Goal: Check status: Check status

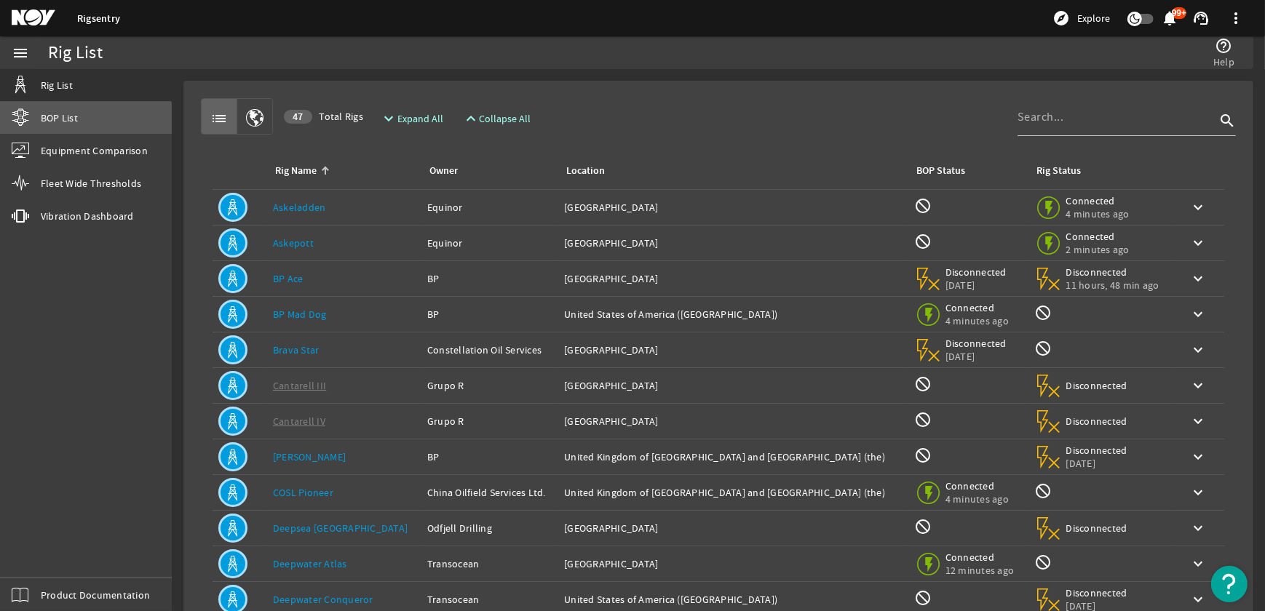
click at [82, 122] on link "BOP List" at bounding box center [86, 118] width 172 height 32
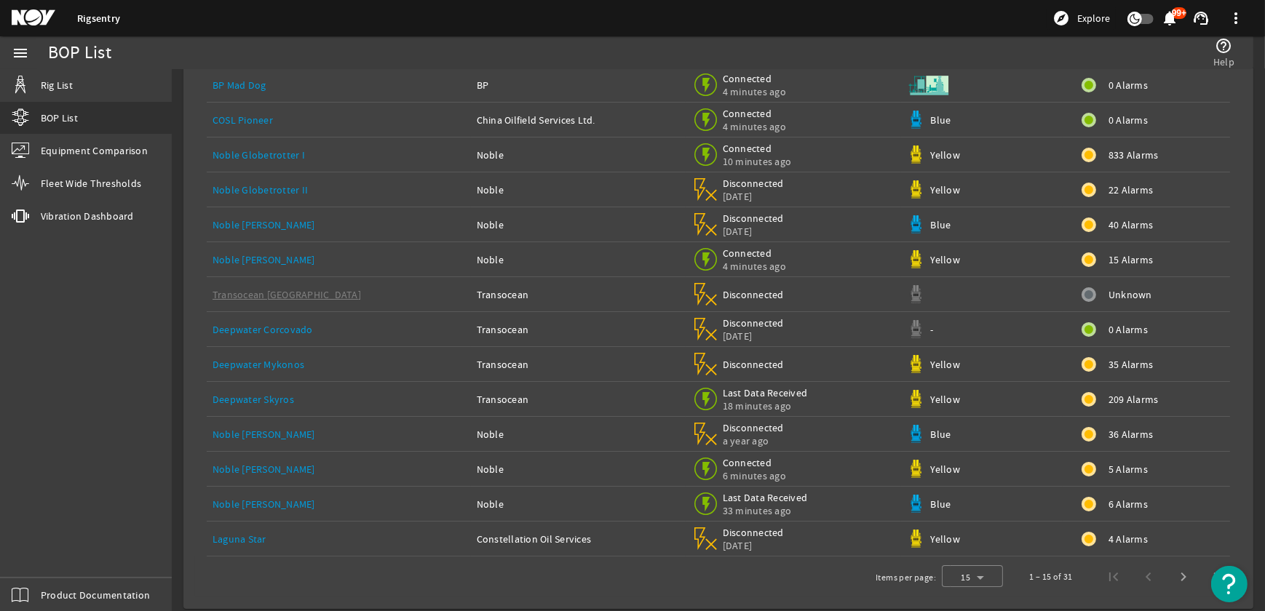
scroll to position [160, 0]
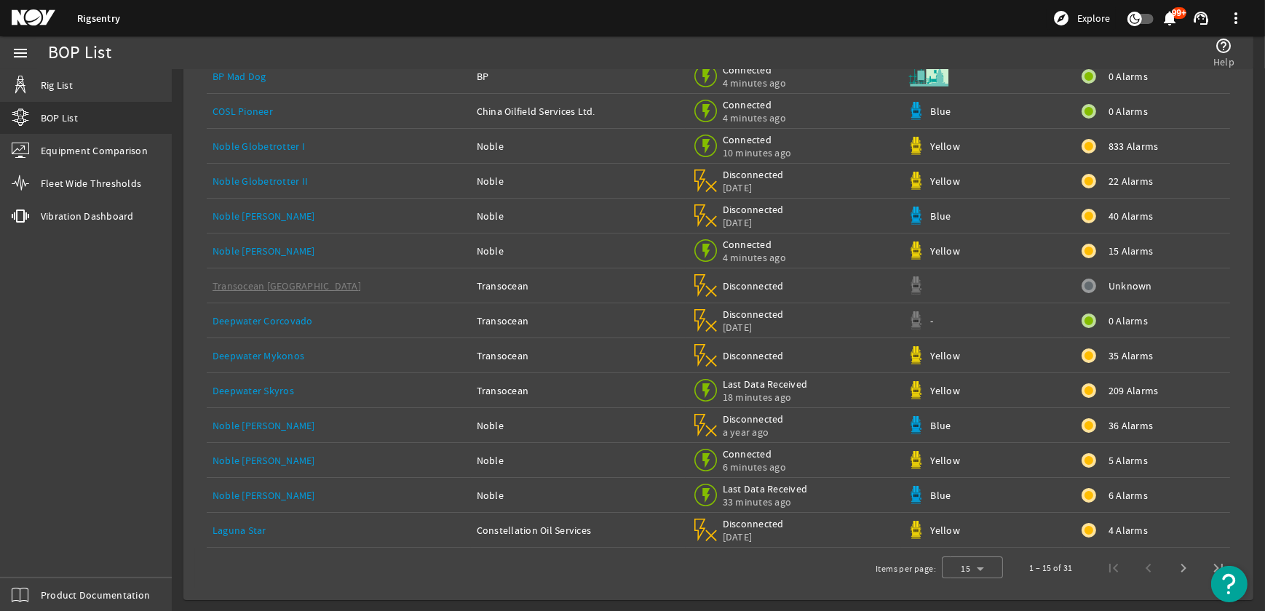
click at [250, 389] on link "Deepwater Skyros" at bounding box center [254, 390] width 82 height 13
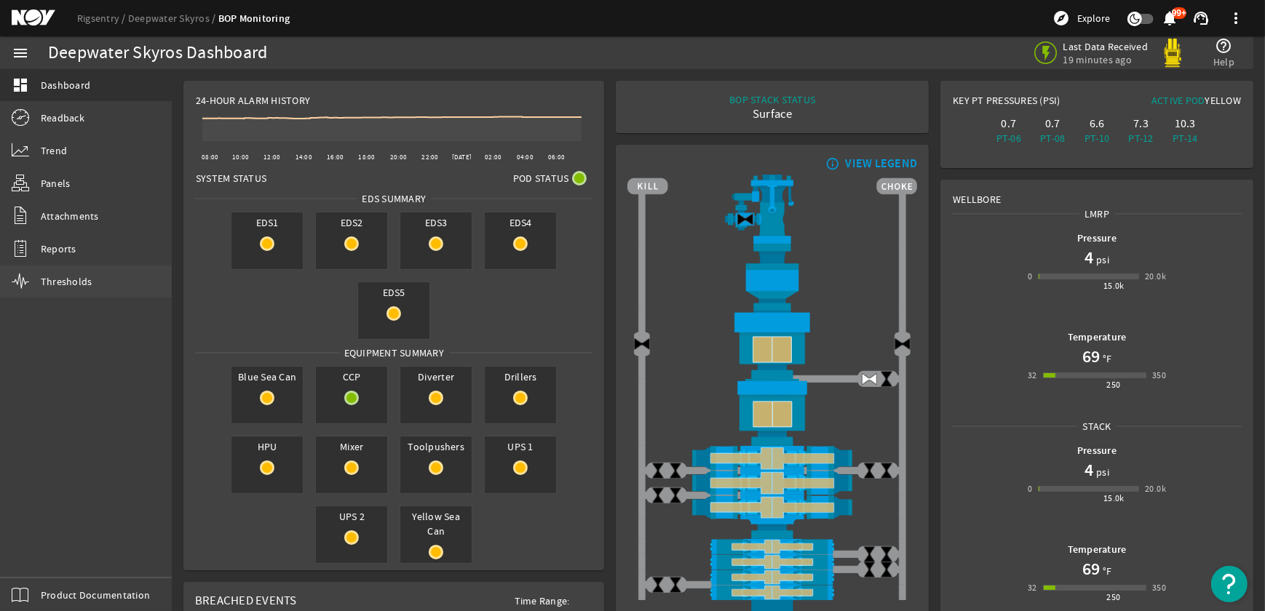
click at [64, 278] on span "Thresholds" at bounding box center [67, 281] width 52 height 15
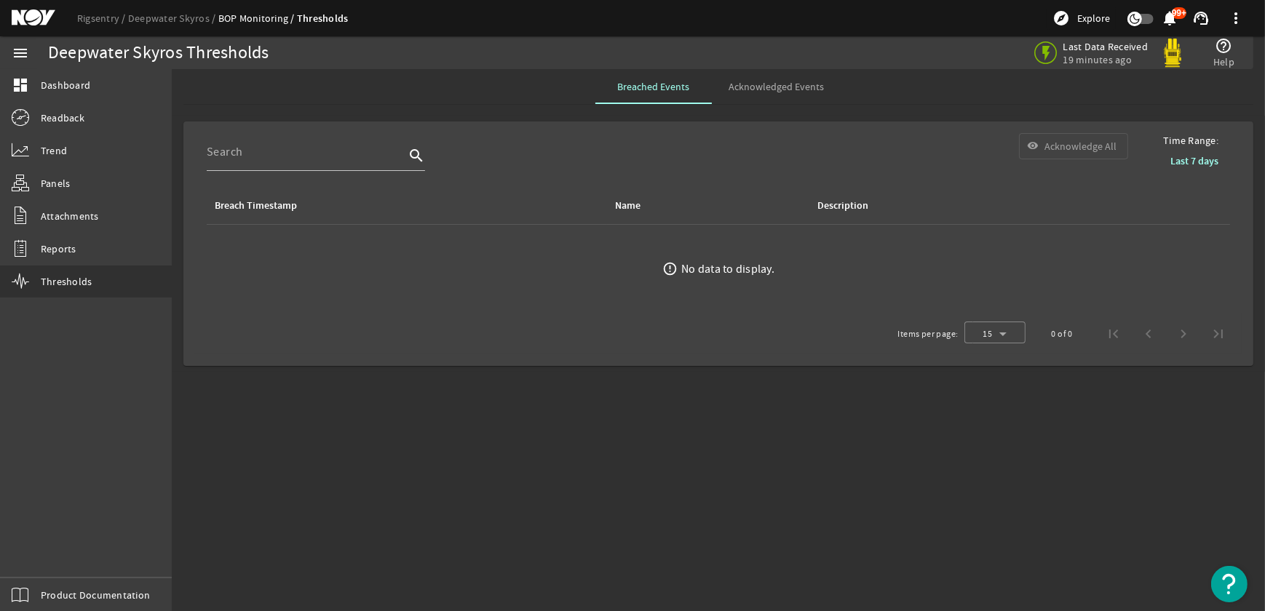
click at [1197, 164] on b "Last 7 days" at bounding box center [1195, 161] width 48 height 14
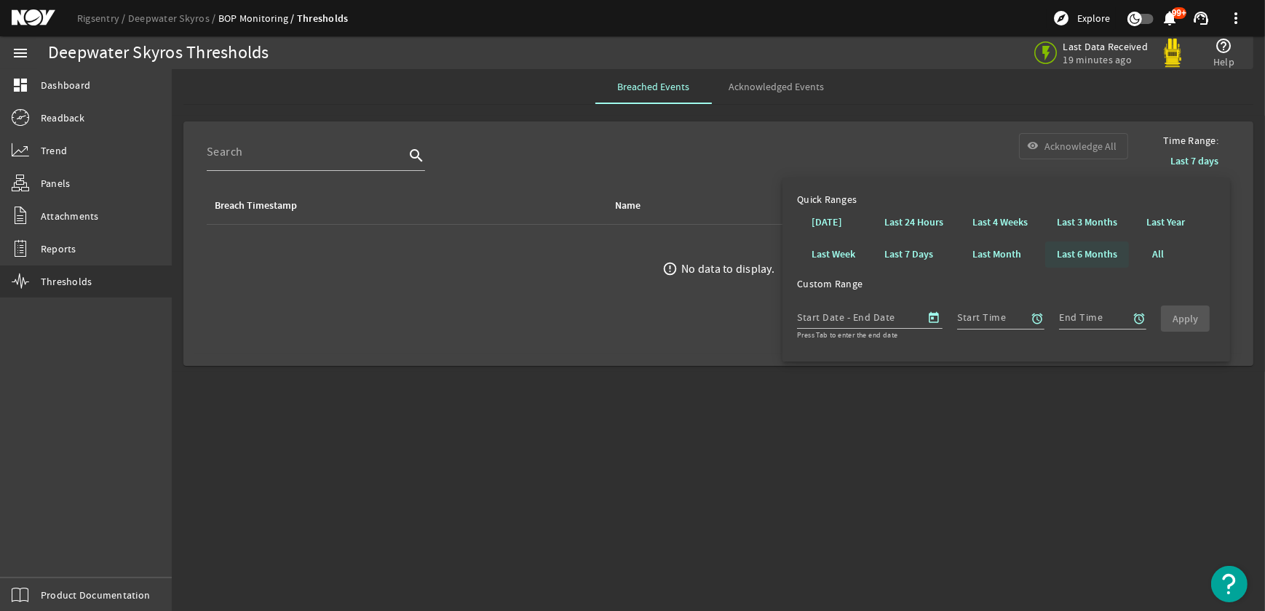
click at [1088, 256] on b "Last 6 Months" at bounding box center [1087, 254] width 60 height 15
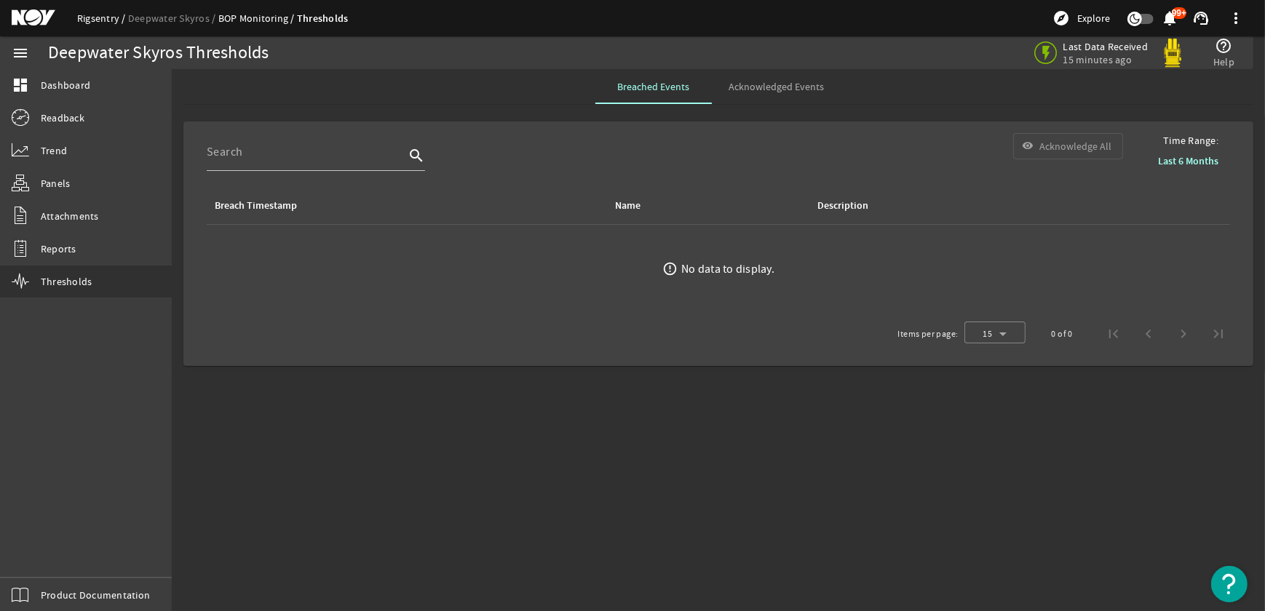
click at [96, 14] on link "Rigsentry" at bounding box center [102, 18] width 51 height 13
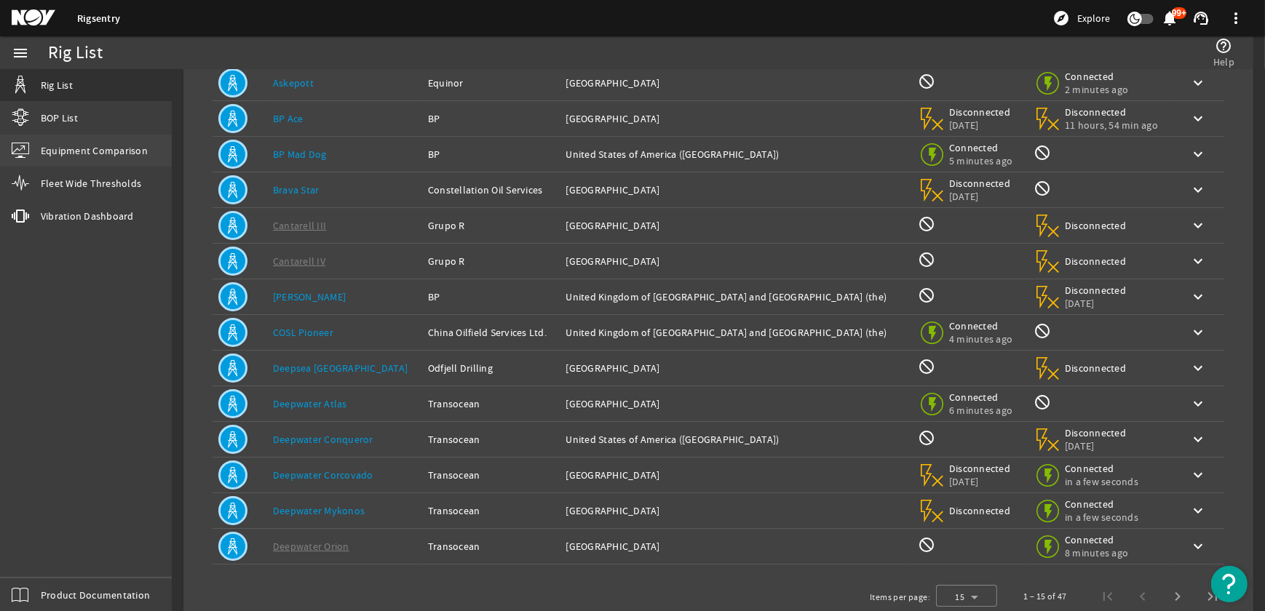
scroll to position [127, 0]
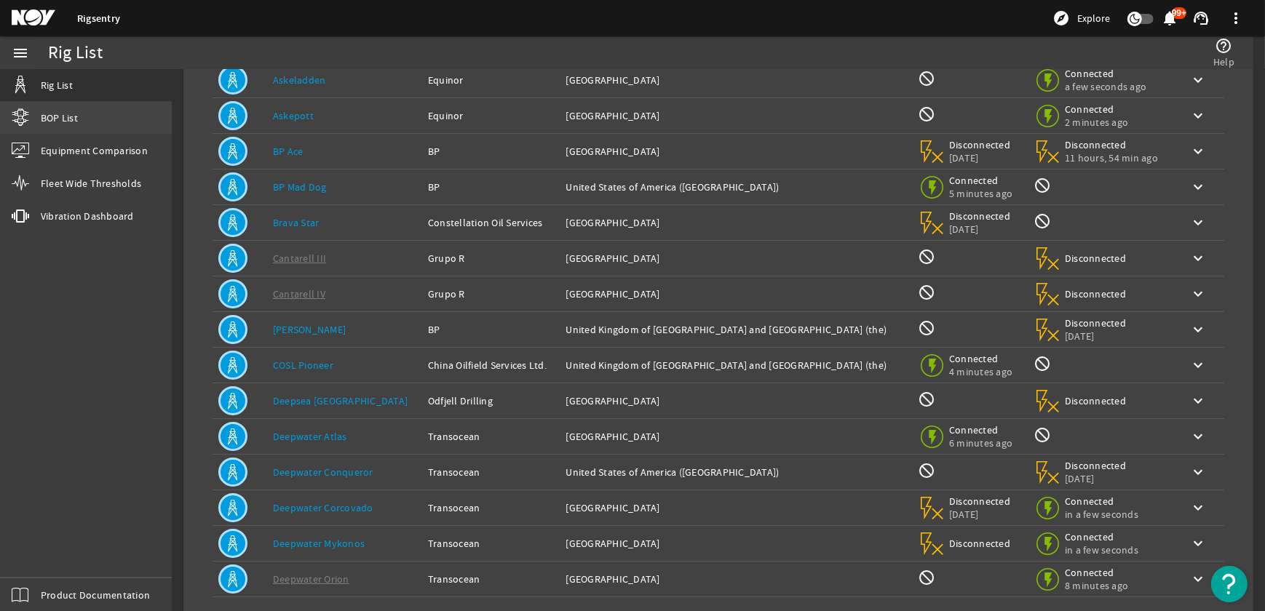
click at [66, 117] on span "BOP List" at bounding box center [59, 118] width 37 height 15
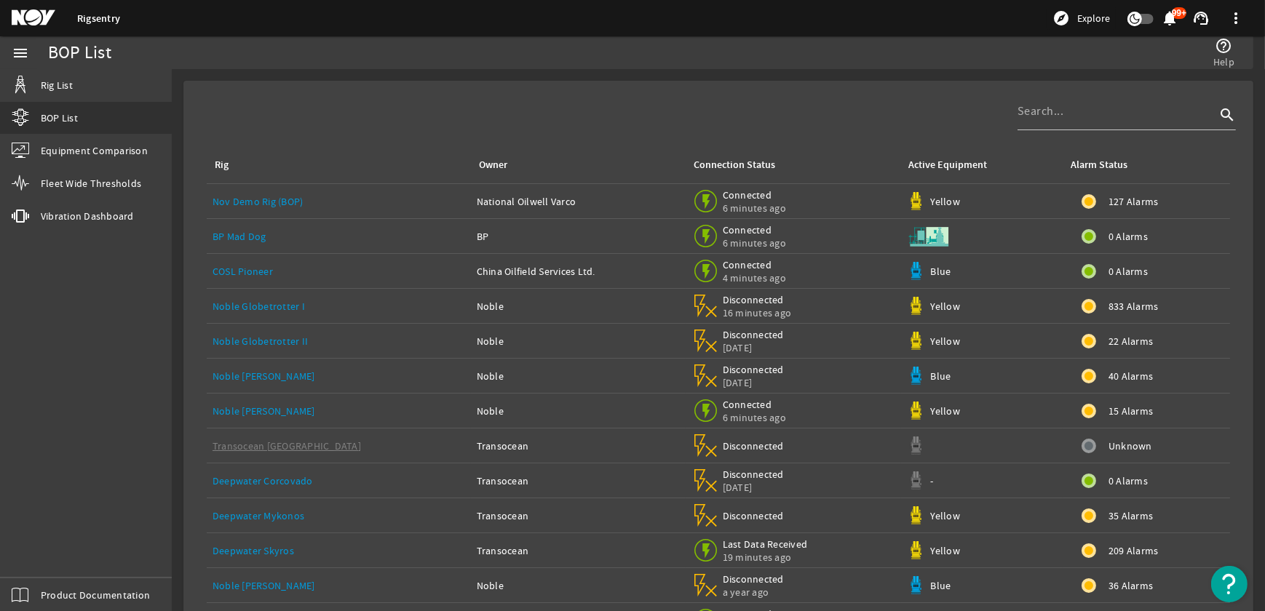
scroll to position [160, 0]
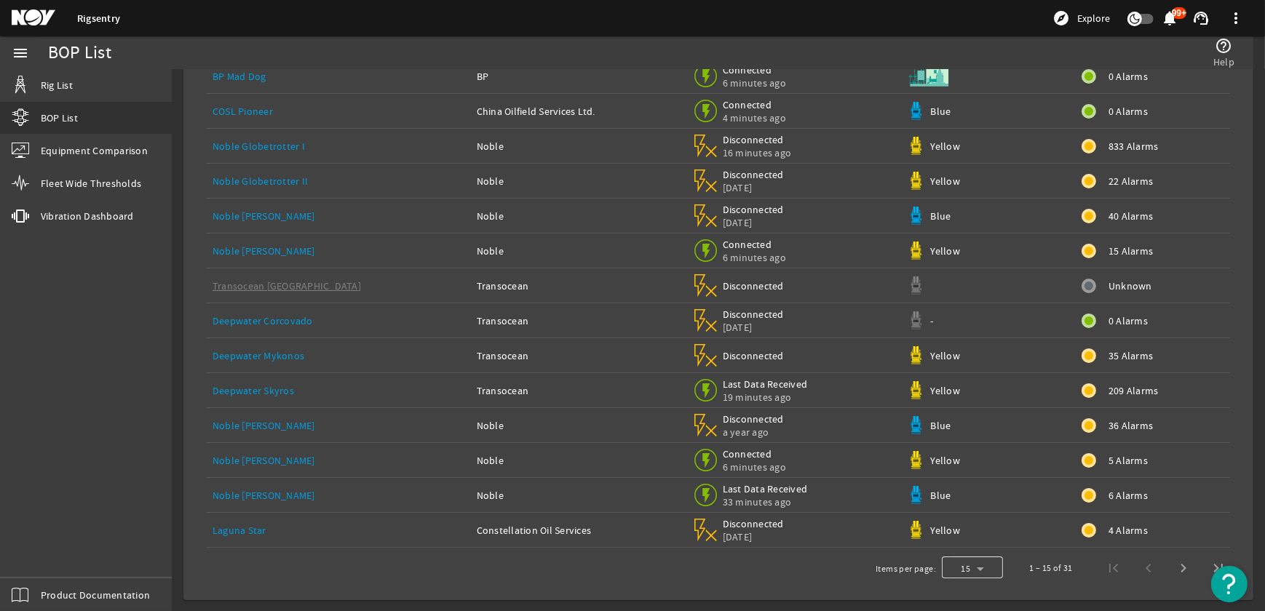
click at [971, 566] on div at bounding box center [972, 568] width 61 height 35
click at [954, 502] on span "50" at bounding box center [950, 494] width 12 height 17
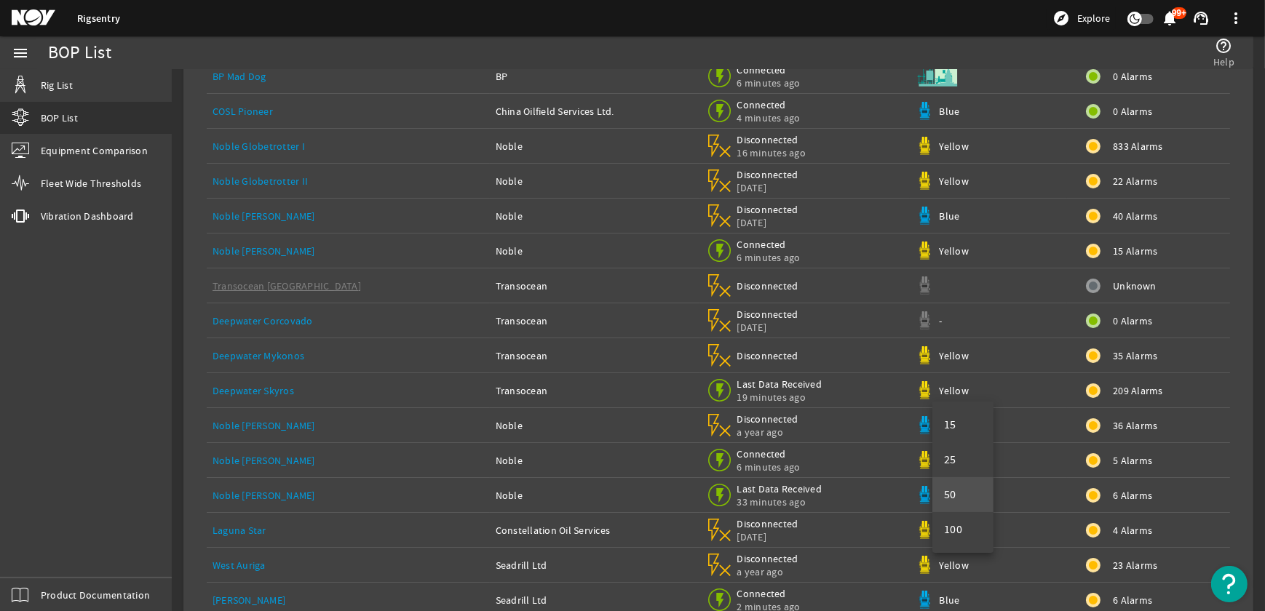
scroll to position [720, 0]
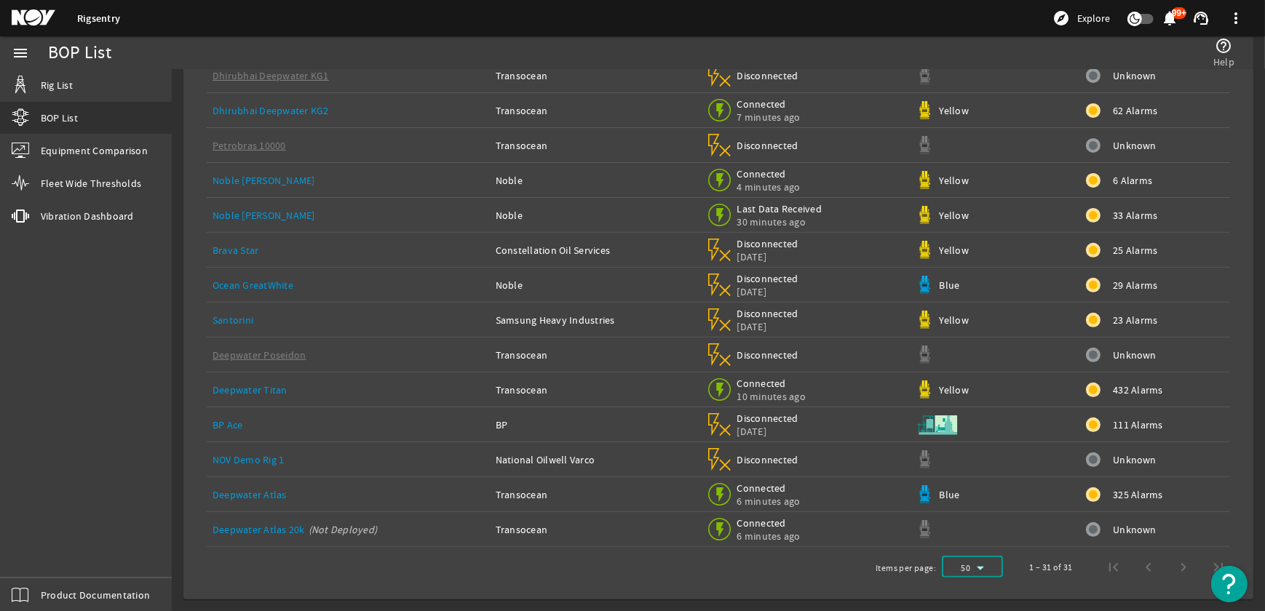
click at [247, 211] on link "Noble [PERSON_NAME]" at bounding box center [264, 215] width 103 height 13
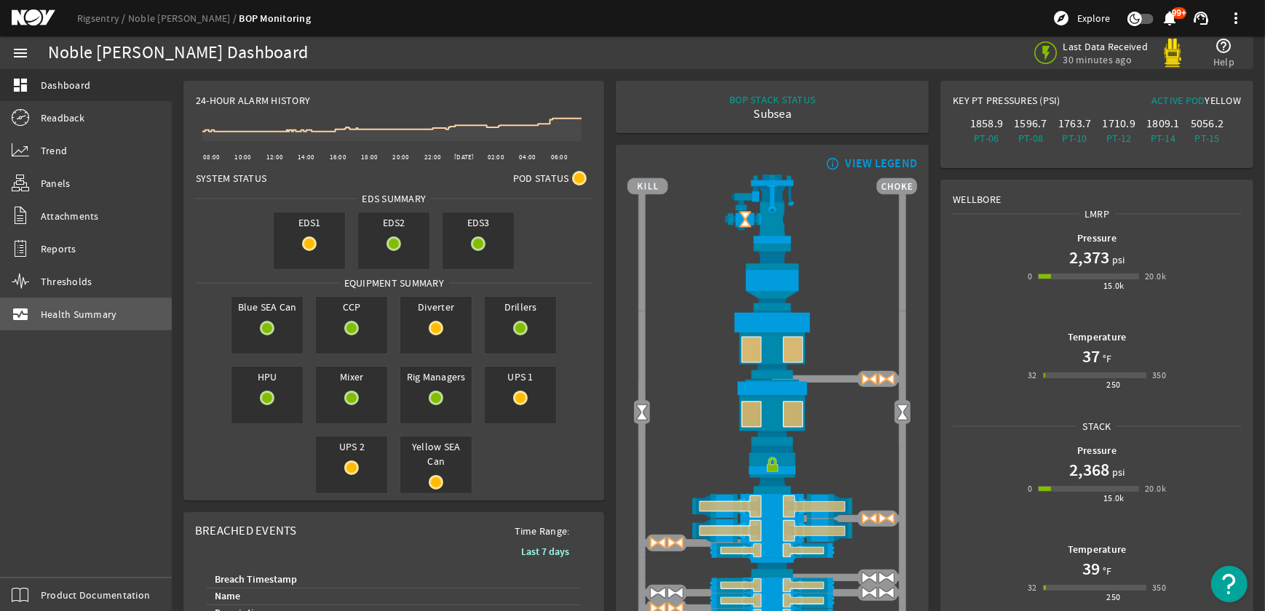
click at [60, 314] on span "Health Summary" at bounding box center [79, 314] width 76 height 15
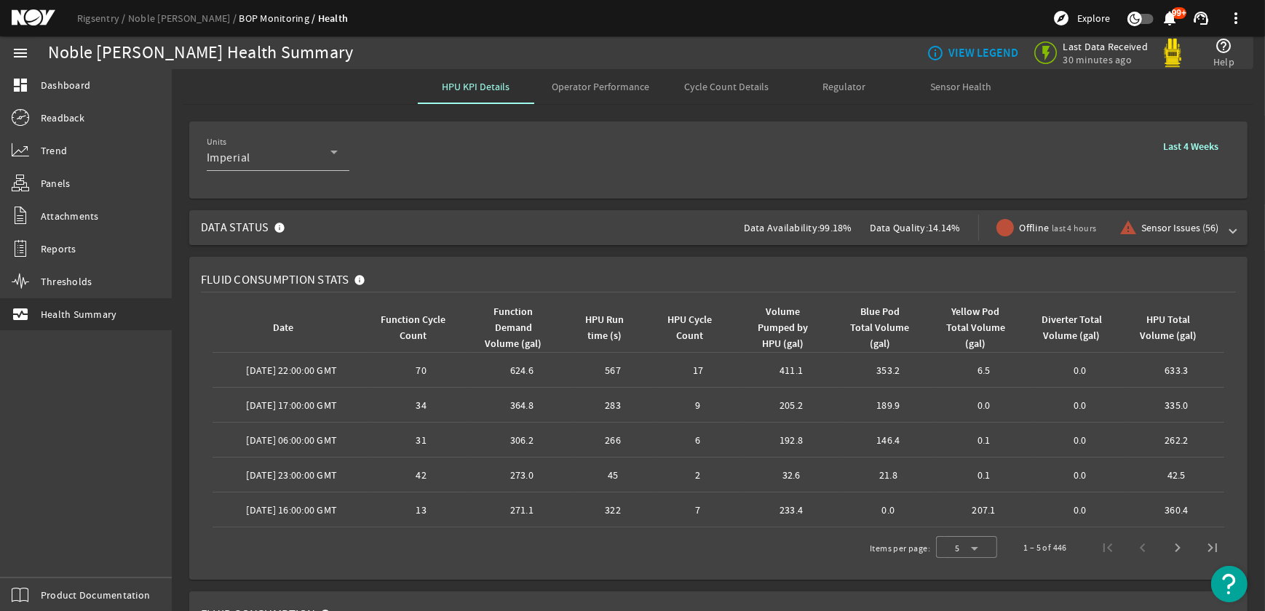
click at [948, 87] on span "Sensor Health" at bounding box center [960, 87] width 61 height 10
